Goal: Information Seeking & Learning: Learn about a topic

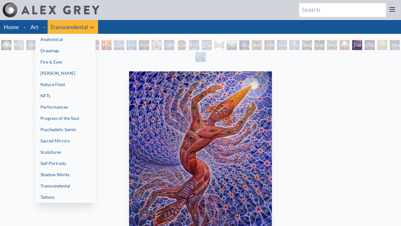
click at [78, 116] on link "Progress of the Soul" at bounding box center [65, 118] width 60 height 11
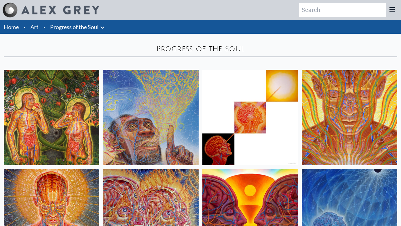
click at [84, 31] on link "Progress of the Soul" at bounding box center [74, 27] width 49 height 9
click at [103, 28] on icon at bounding box center [103, 28] width 8 height 8
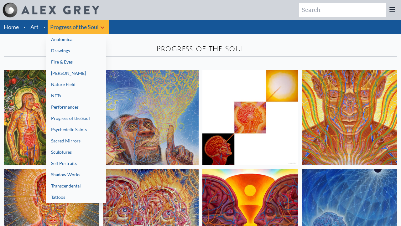
click at [82, 181] on link "Transcendental" at bounding box center [76, 186] width 60 height 11
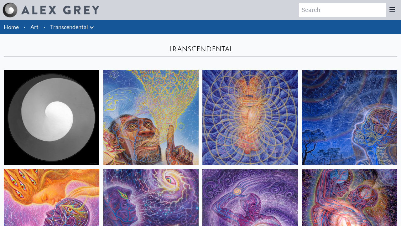
click at [37, 26] on link "Art" at bounding box center [34, 27] width 8 height 9
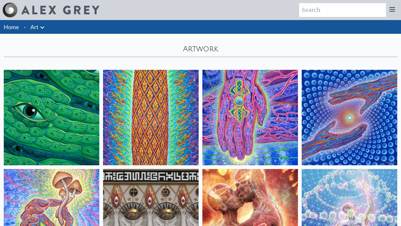
click at [38, 27] on link "Art" at bounding box center [34, 27] width 8 height 9
click at [40, 29] on icon at bounding box center [43, 28] width 8 height 8
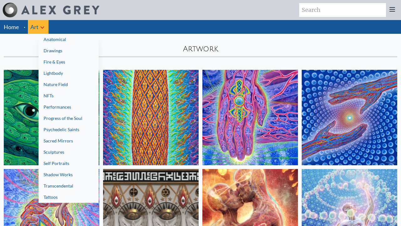
click at [70, 188] on link "Transcendental" at bounding box center [69, 186] width 60 height 11
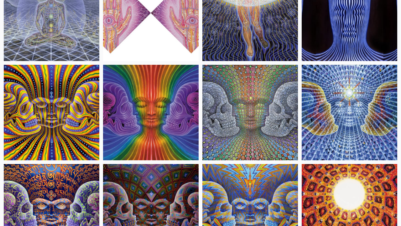
scroll to position [518, 0]
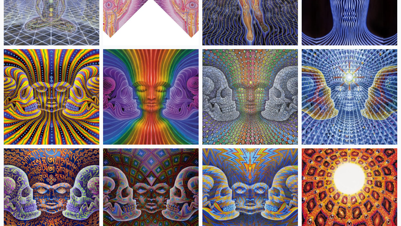
click at [319, 72] on img at bounding box center [350, 97] width 96 height 96
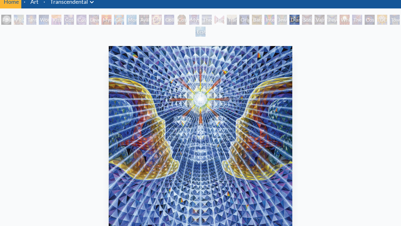
scroll to position [23, 0]
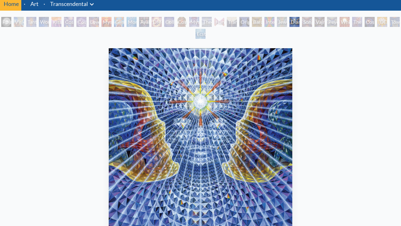
click at [325, 20] on div "Vajra Being" at bounding box center [320, 22] width 10 height 10
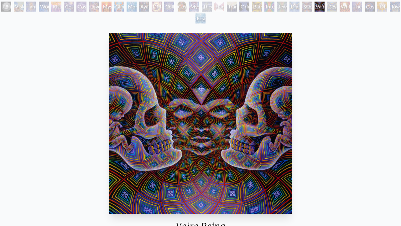
scroll to position [36, 0]
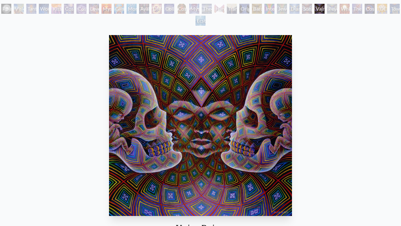
click at [308, 10] on div "Song of Vajra Being" at bounding box center [307, 9] width 10 height 10
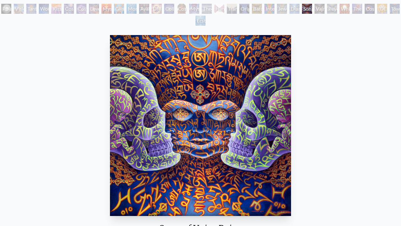
click at [363, 11] on div "The Great Turn" at bounding box center [358, 9] width 10 height 10
